Goal: Task Accomplishment & Management: Manage account settings

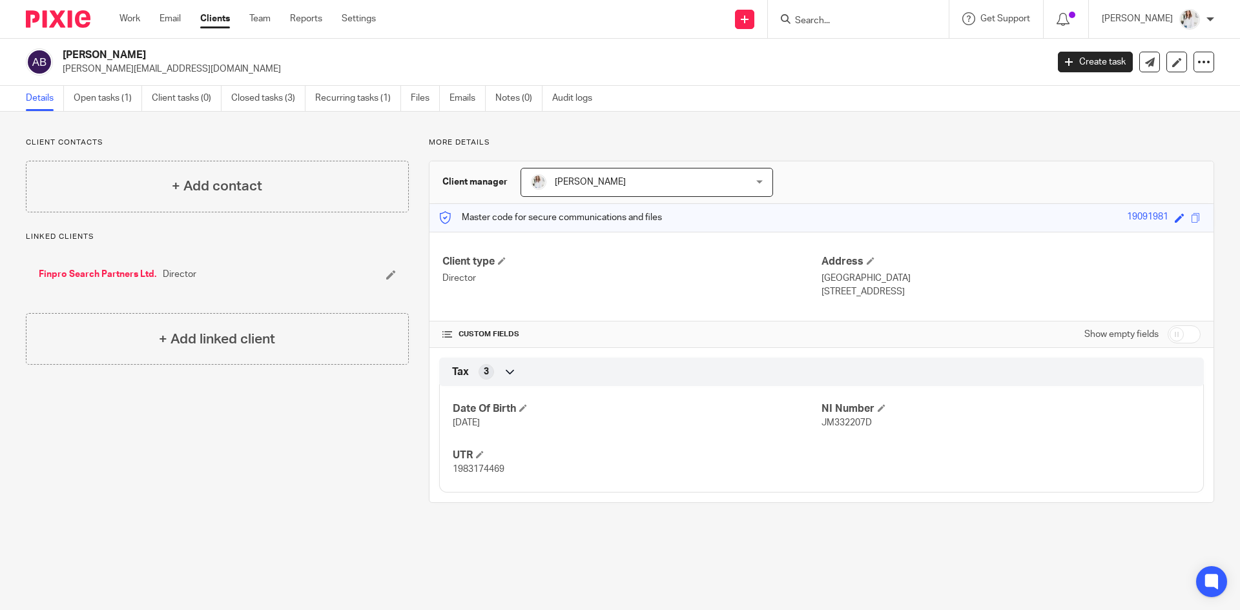
click at [826, 23] on input "Search" at bounding box center [852, 22] width 116 height 12
type input "tyro"
click at [840, 44] on link at bounding box center [871, 50] width 160 height 19
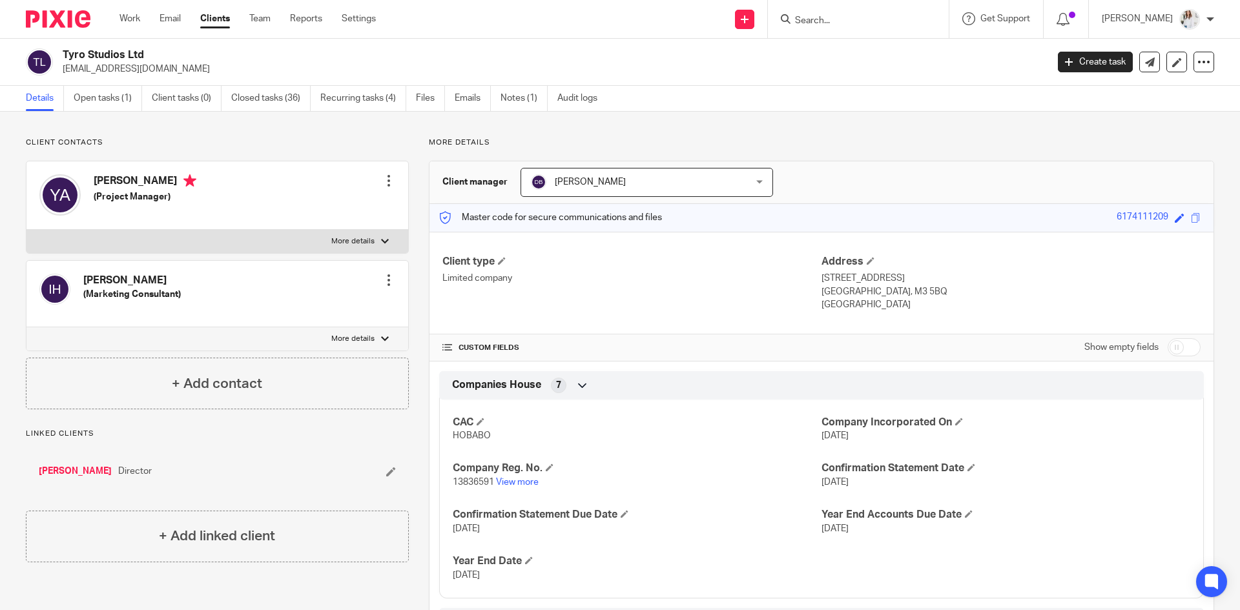
click at [55, 465] on link "[PERSON_NAME]" at bounding box center [75, 471] width 73 height 13
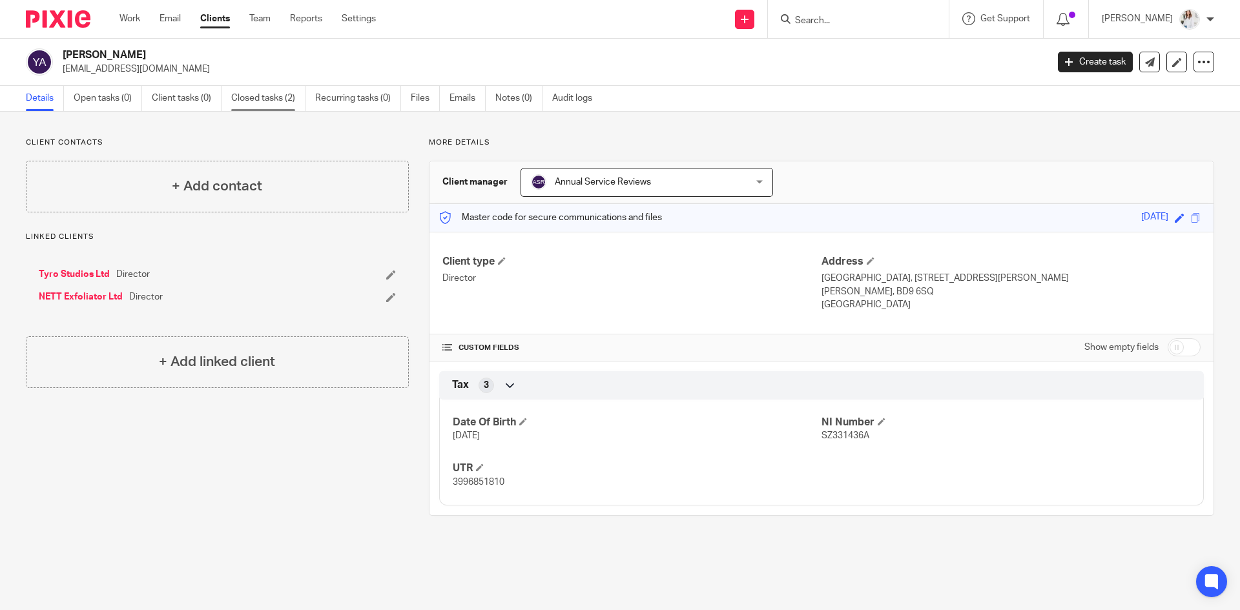
click at [286, 105] on link "Closed tasks (2)" at bounding box center [268, 98] width 74 height 25
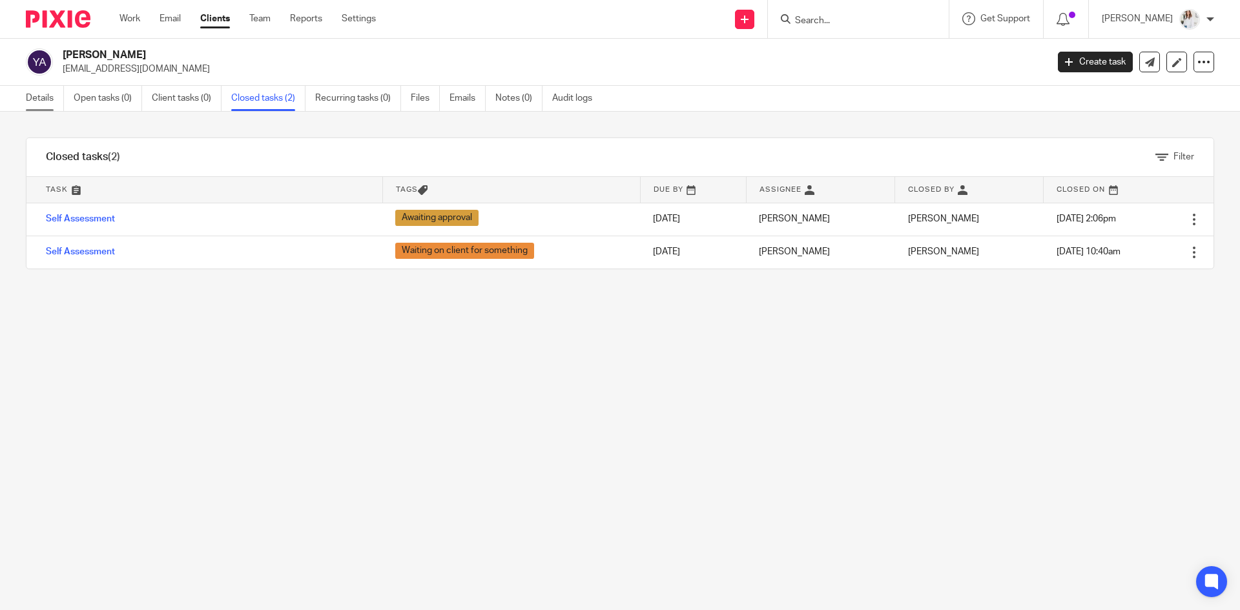
click at [51, 110] on link "Details" at bounding box center [45, 98] width 38 height 25
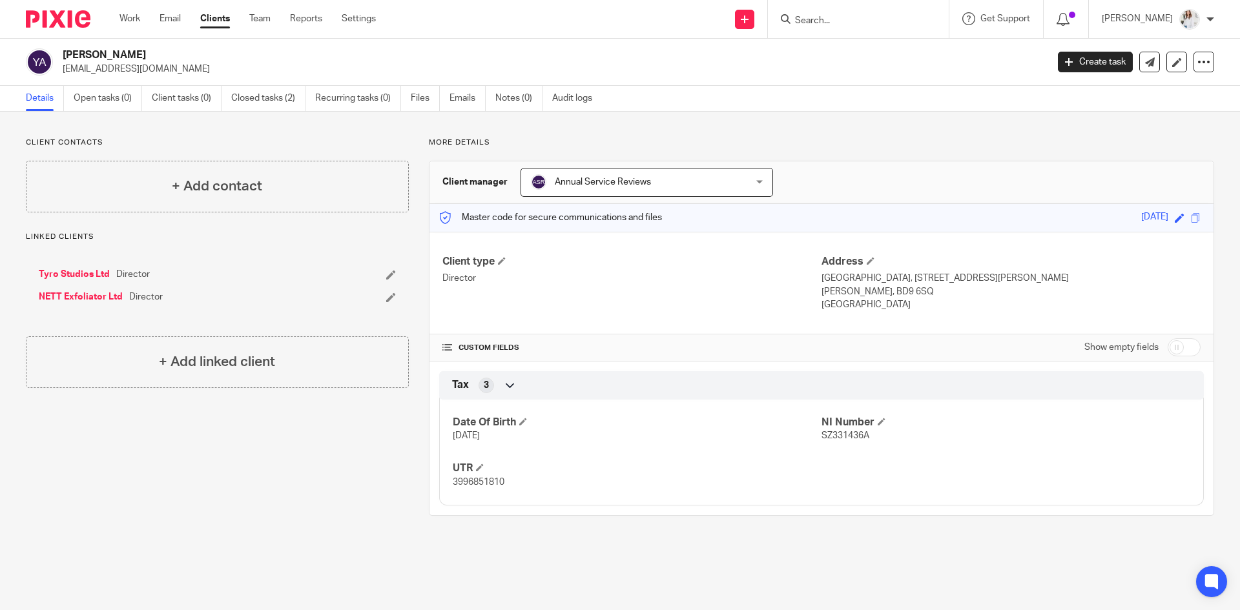
click at [567, 178] on span "Annual Service Reviews" at bounding box center [603, 182] width 96 height 9
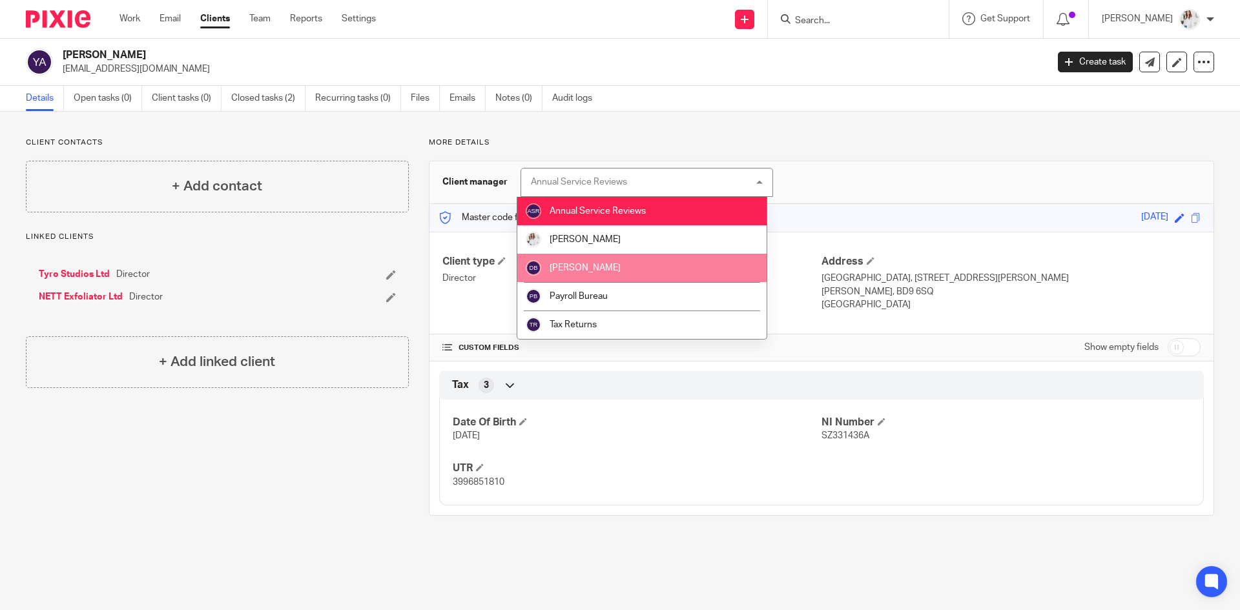
click at [596, 267] on span "[PERSON_NAME]" at bounding box center [585, 268] width 71 height 9
